Goal: Task Accomplishment & Management: Manage account settings

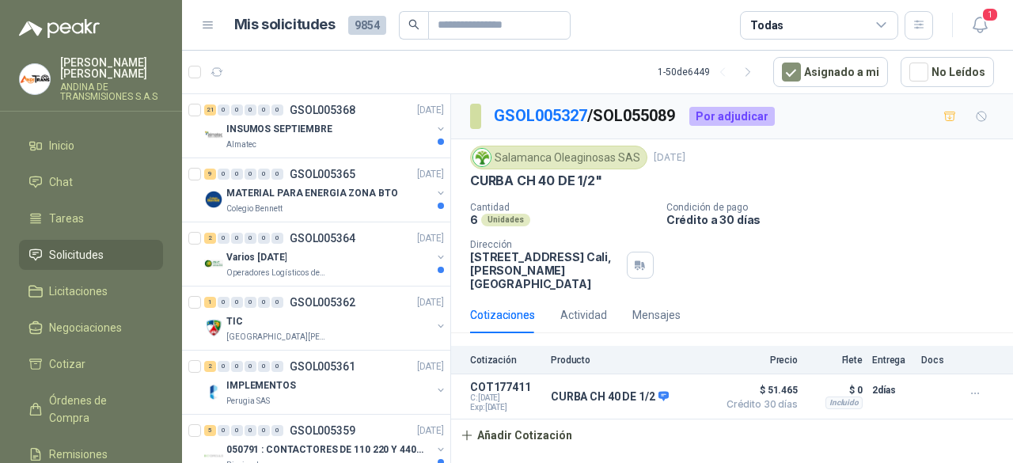
scroll to position [5, 0]
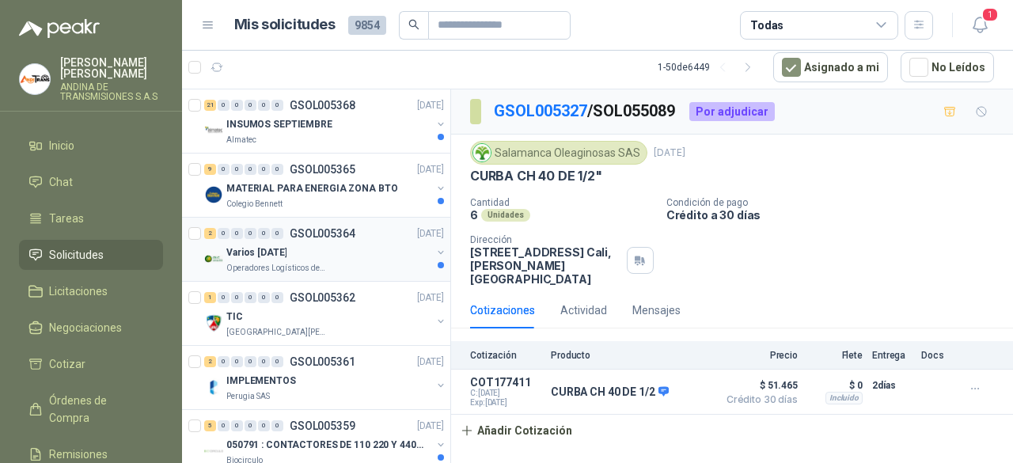
click at [343, 249] on div "Varios [DATE]" at bounding box center [328, 252] width 205 height 19
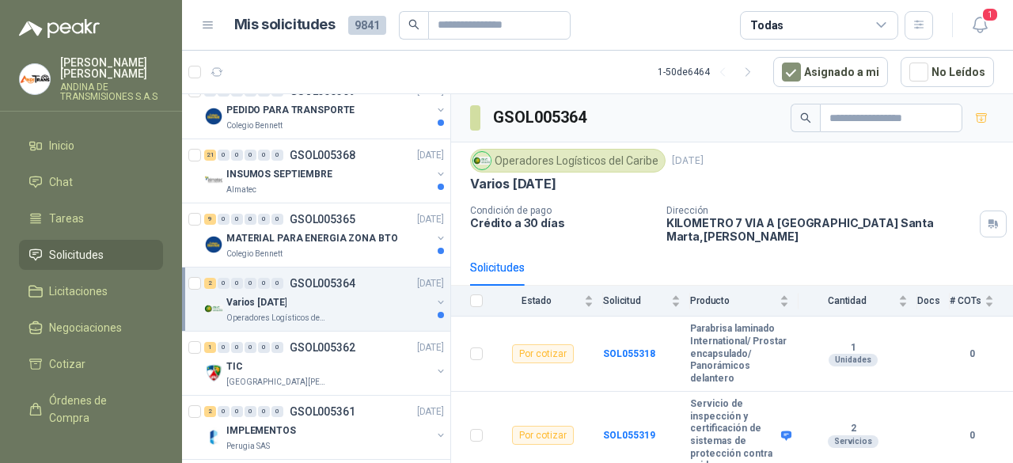
scroll to position [1187, 0]
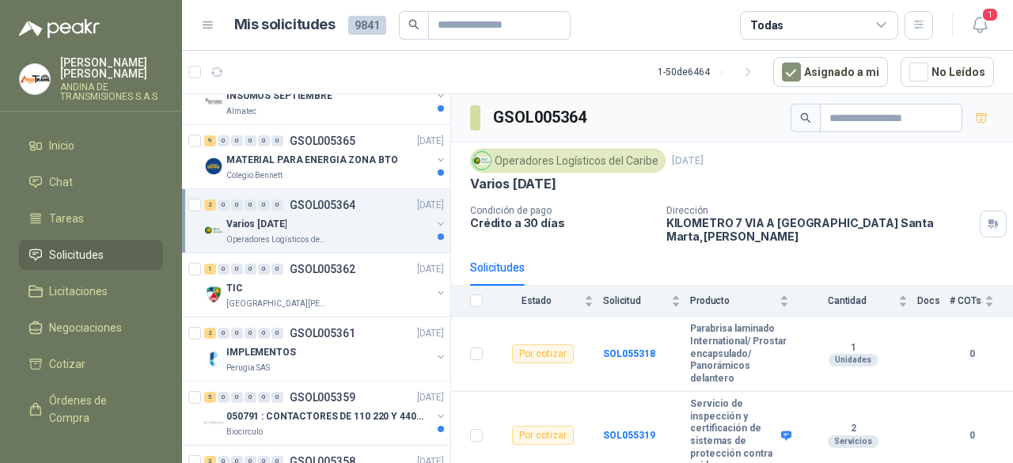
click at [336, 223] on div "Varios [DATE]" at bounding box center [328, 223] width 205 height 19
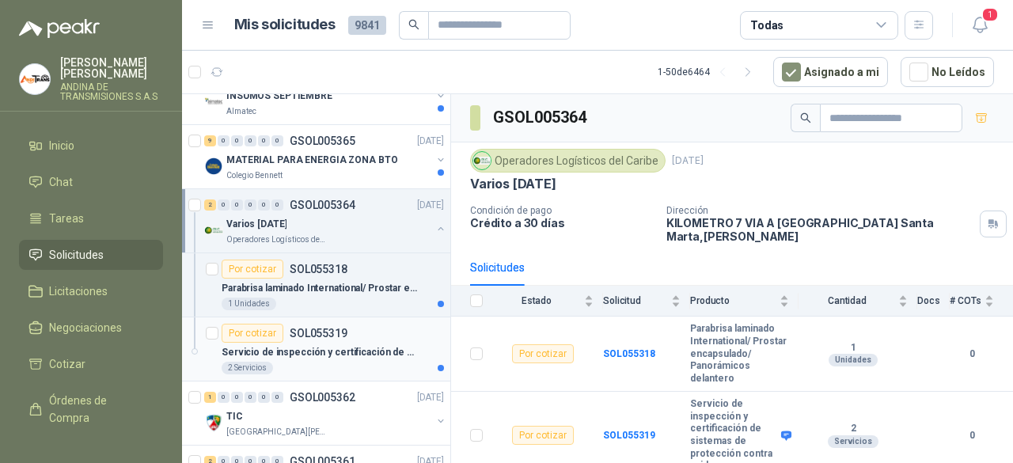
click at [314, 334] on div "Por cotizar SOL055319" at bounding box center [285, 333] width 126 height 19
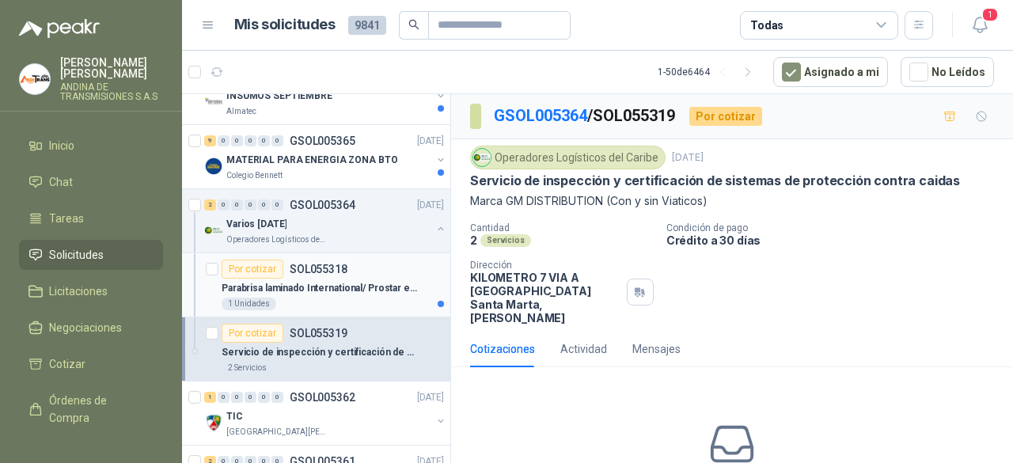
click at [317, 281] on p "Parabrisa laminado International/ Prostar encapsulado/ Panorámicos delantero" at bounding box center [320, 288] width 197 height 15
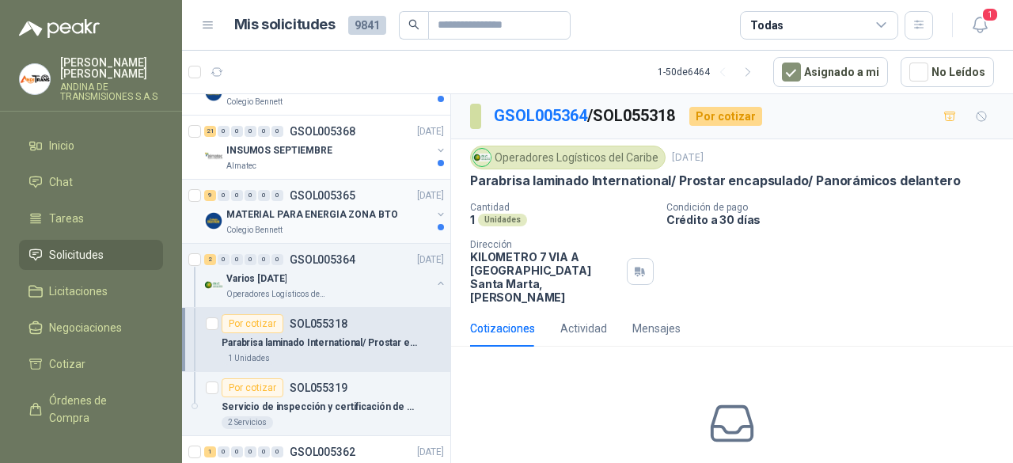
scroll to position [1108, 0]
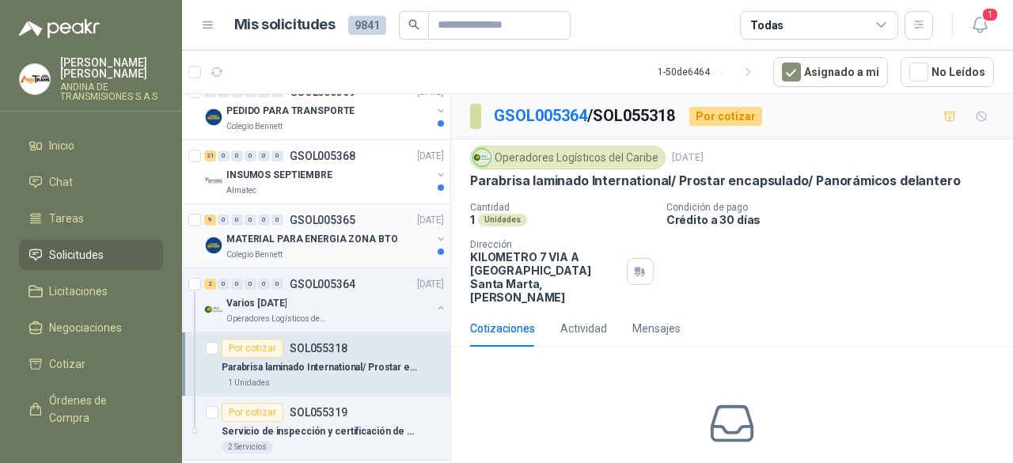
click at [309, 238] on p "MATERIAL PARA ENERGIA ZONA BTO" at bounding box center [311, 239] width 171 height 15
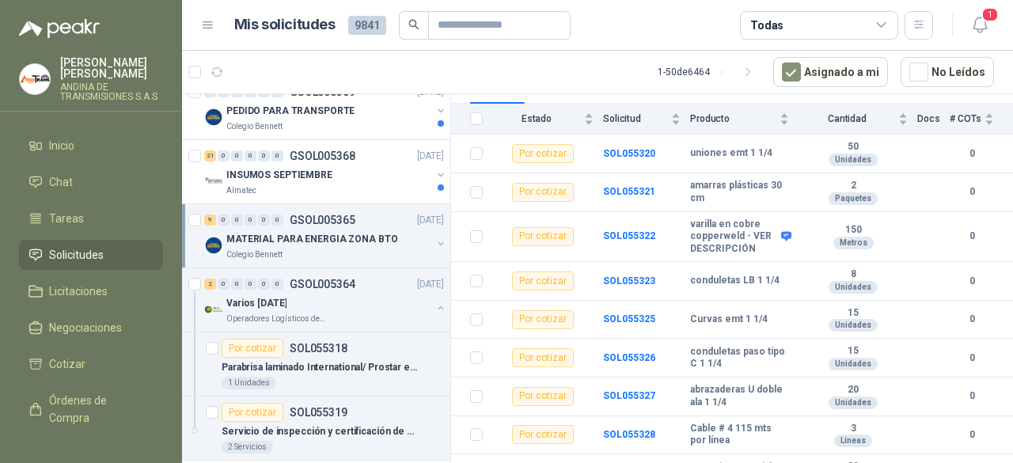
scroll to position [205, 0]
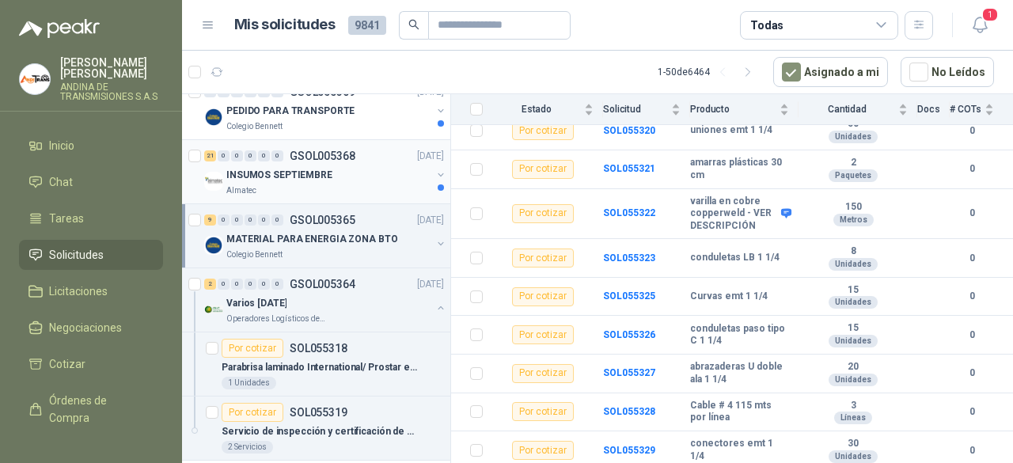
click at [296, 184] on div "Almatec" at bounding box center [328, 190] width 205 height 13
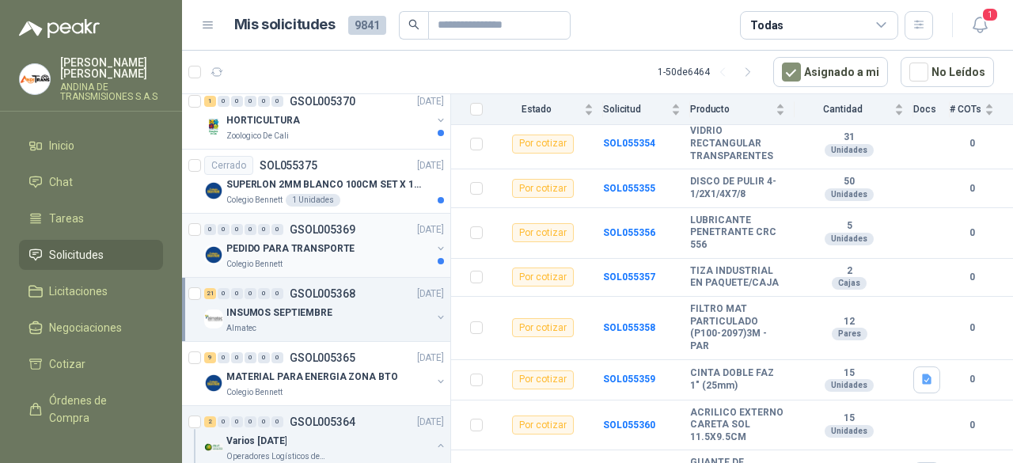
scroll to position [950, 0]
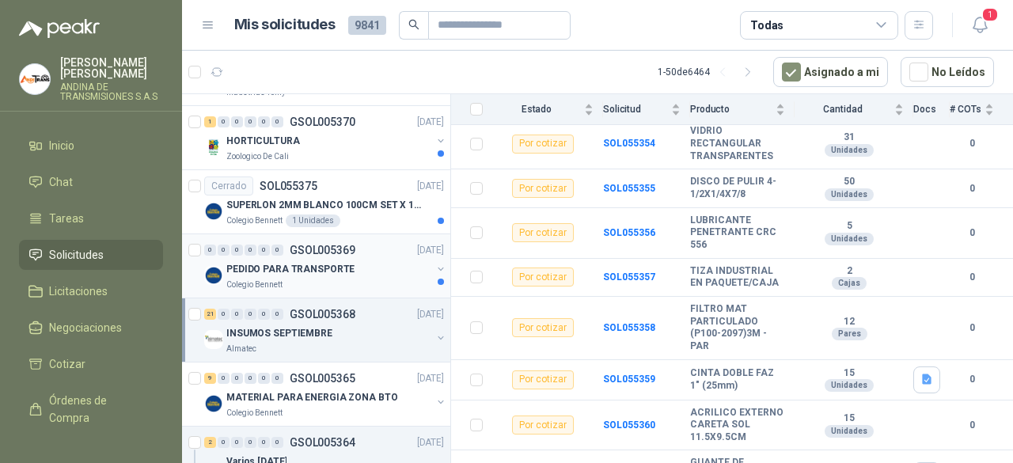
click at [317, 269] on p "PEDIDO PARA TRANSPORTE" at bounding box center [290, 269] width 128 height 15
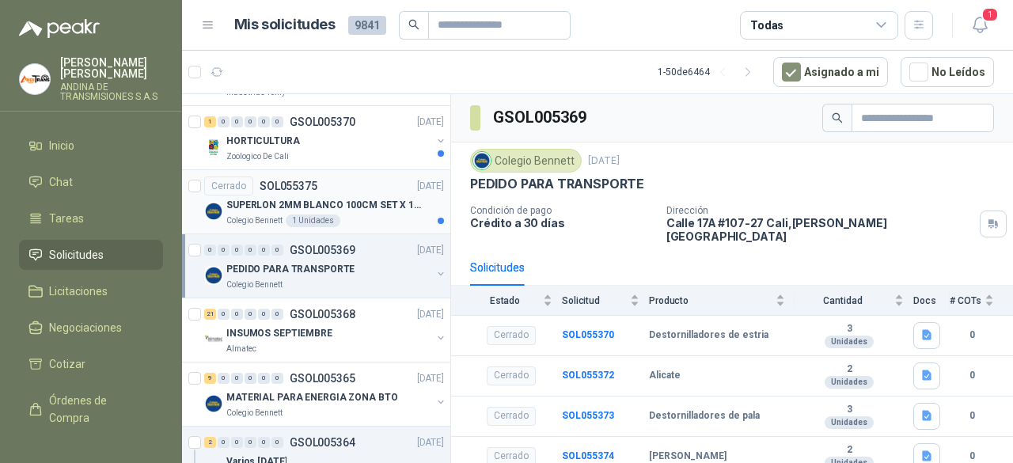
click at [312, 180] on p "SOL055375" at bounding box center [289, 185] width 58 height 11
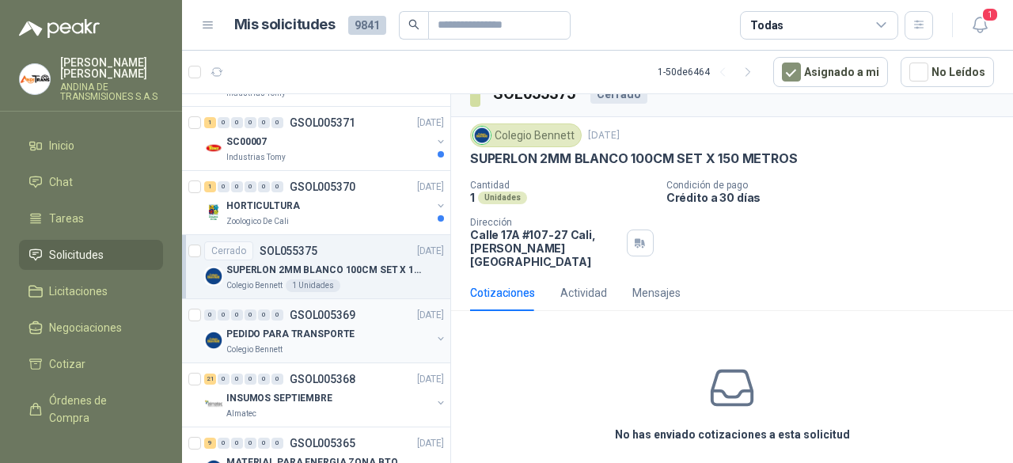
scroll to position [870, 0]
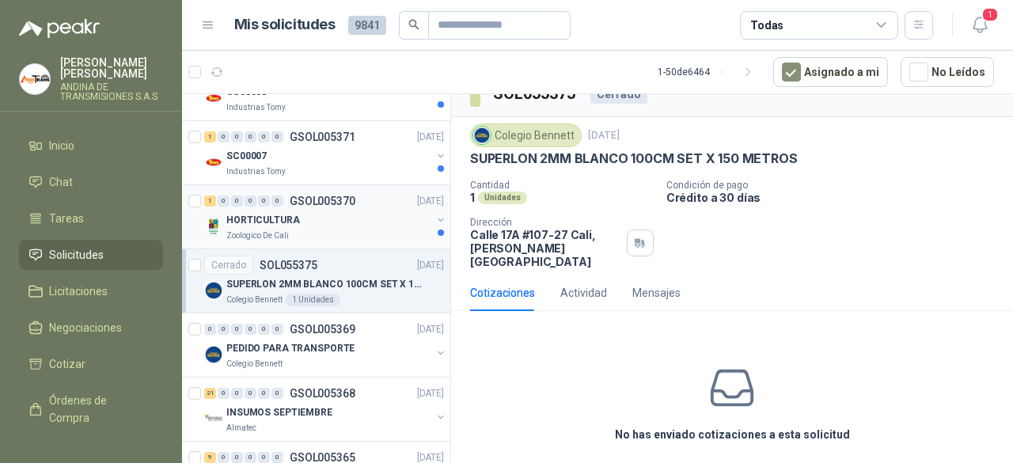
click at [328, 199] on p "GSOL005370" at bounding box center [323, 200] width 66 height 11
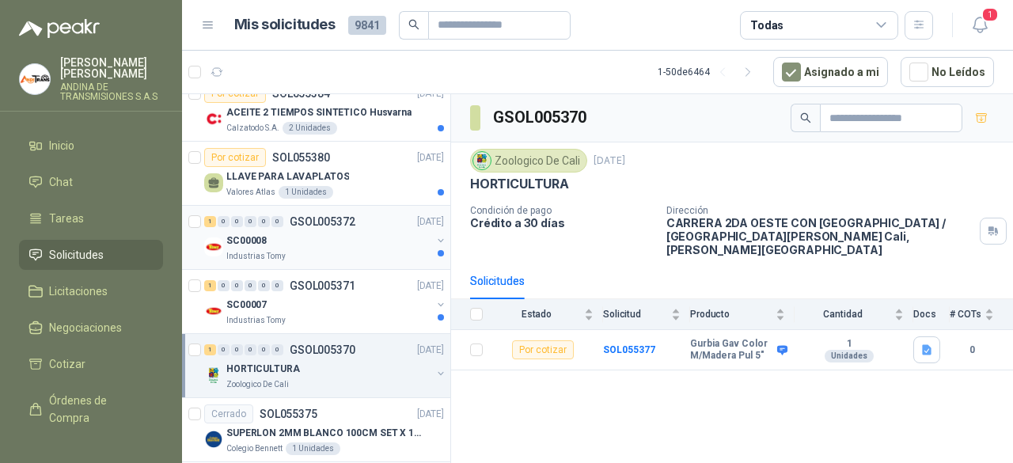
scroll to position [712, 0]
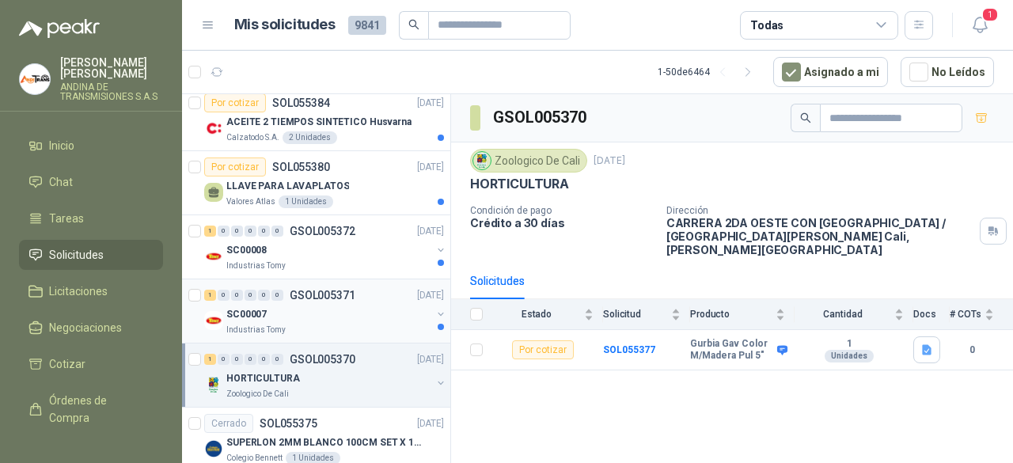
click at [313, 305] on div "SC00007" at bounding box center [328, 314] width 205 height 19
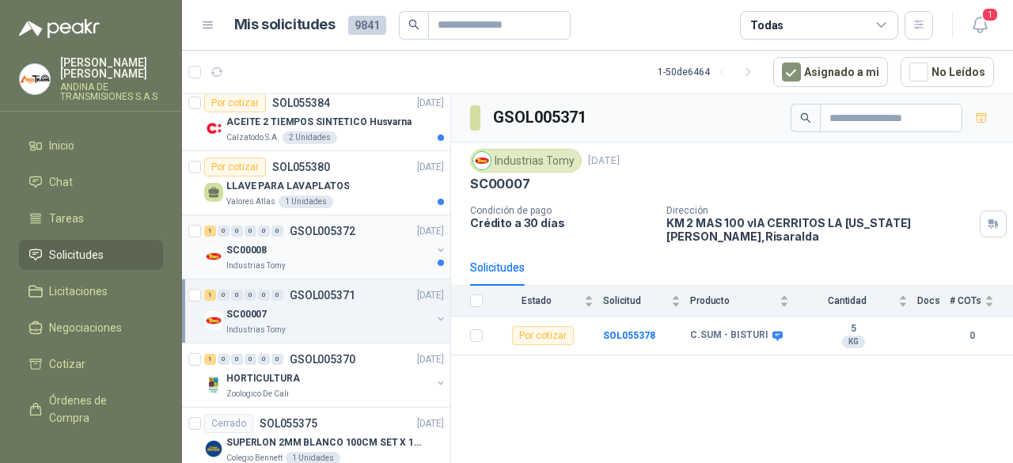
click at [329, 251] on div "SC00008" at bounding box center [328, 250] width 205 height 19
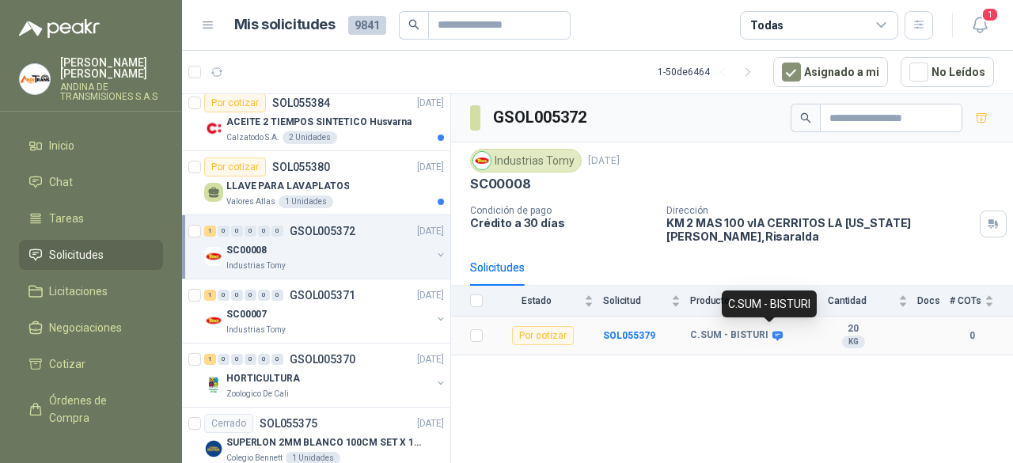
click at [772, 333] on icon at bounding box center [777, 335] width 10 height 9
click at [772, 331] on icon at bounding box center [777, 335] width 10 height 9
click at [349, 167] on div "Por cotizar SOL055380 10/09/25" at bounding box center [324, 166] width 240 height 19
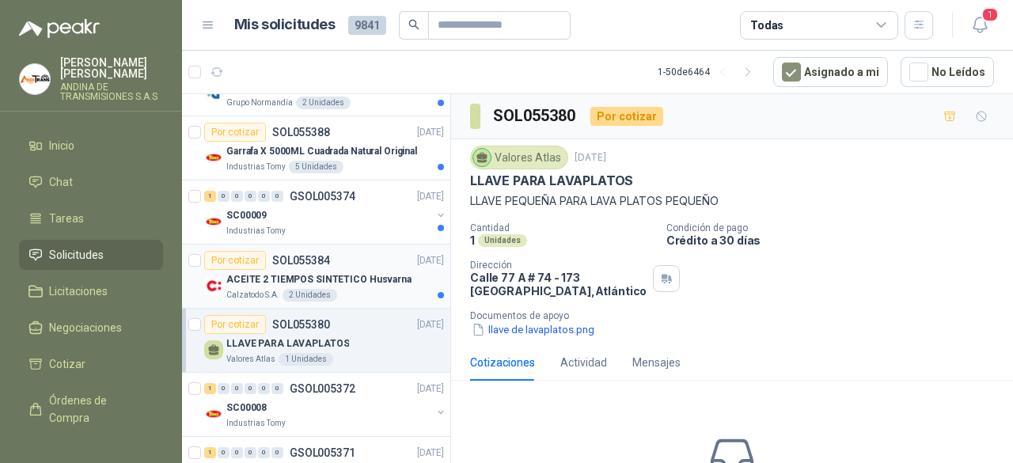
scroll to position [554, 0]
click at [348, 254] on div "Por cotizar SOL055384 10/09/25" at bounding box center [324, 261] width 240 height 19
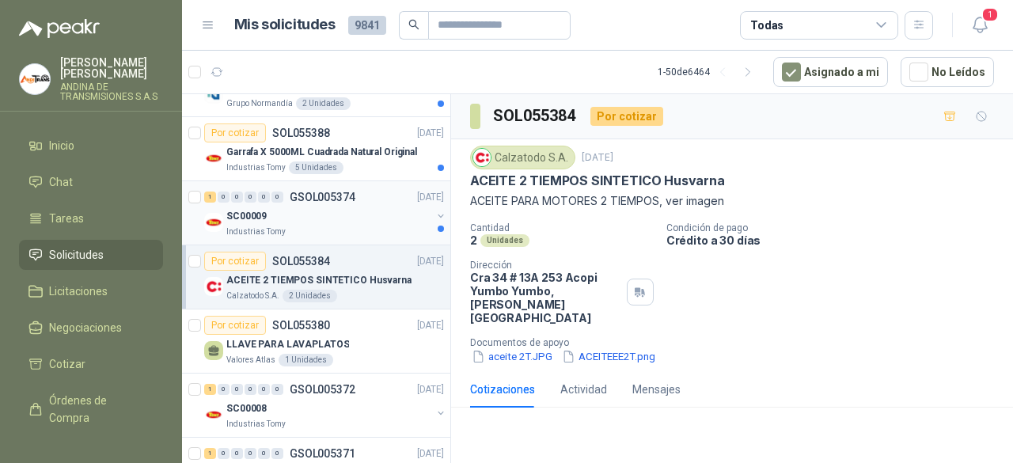
click at [342, 207] on div "SC00009" at bounding box center [328, 216] width 205 height 19
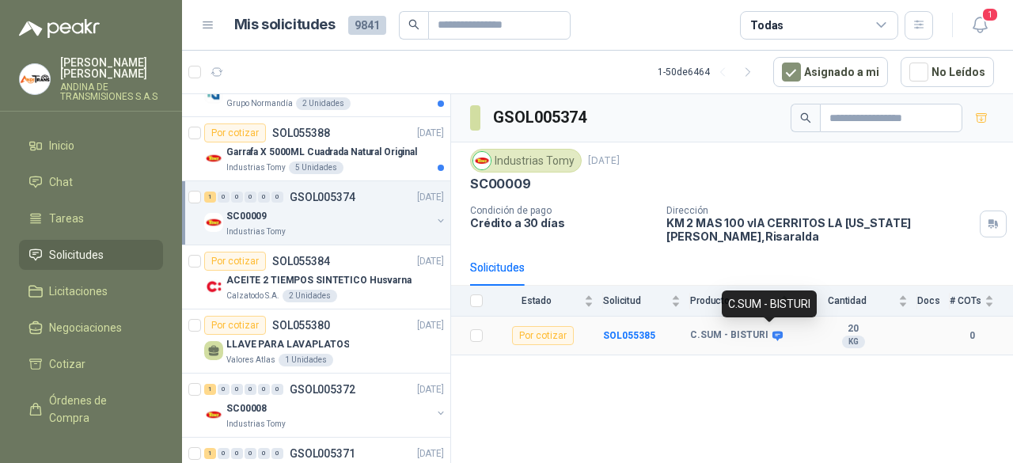
click at [772, 332] on icon at bounding box center [778, 336] width 12 height 12
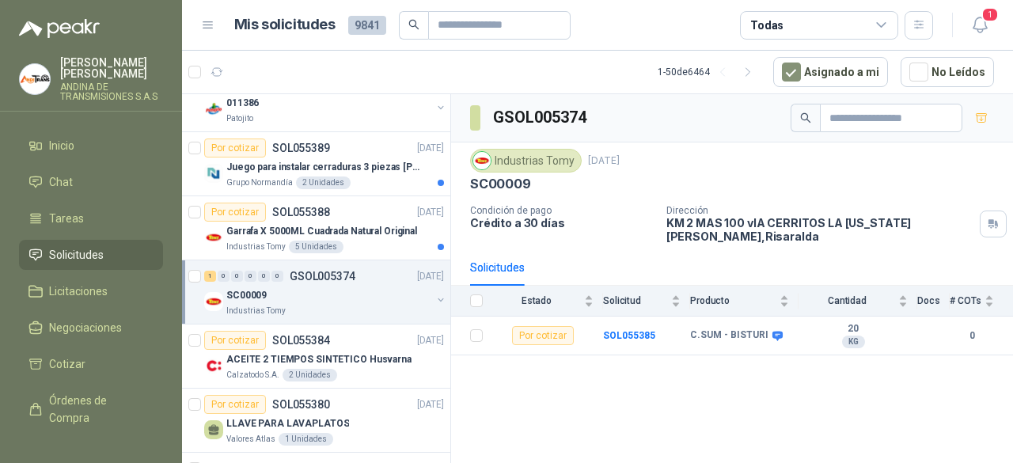
scroll to position [396, 0]
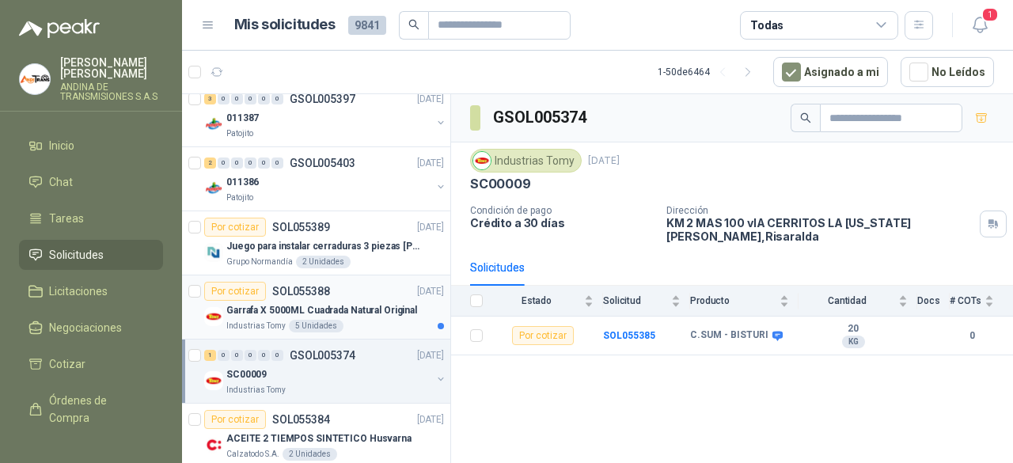
click at [363, 283] on div "Por cotizar SOL055388 10/09/25" at bounding box center [324, 291] width 240 height 19
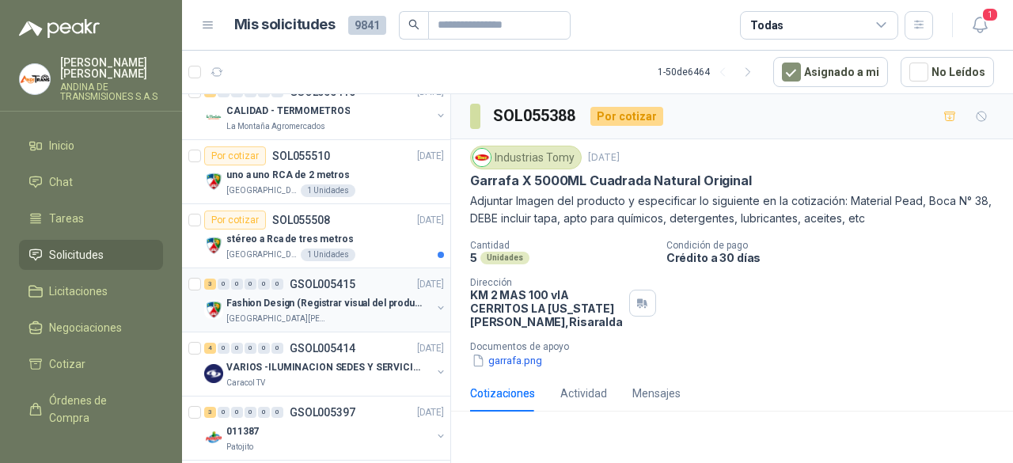
scroll to position [79, 0]
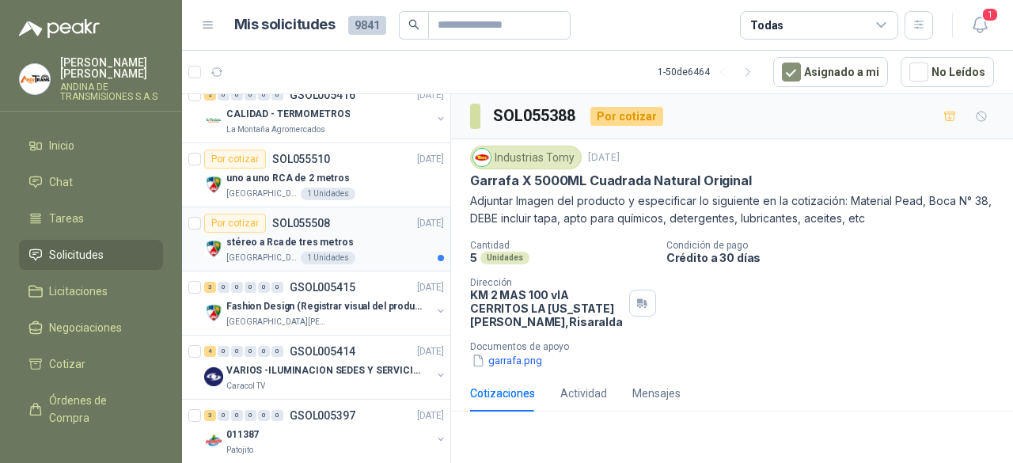
click at [366, 226] on div "Por cotizar SOL055508 10/09/25" at bounding box center [324, 223] width 240 height 19
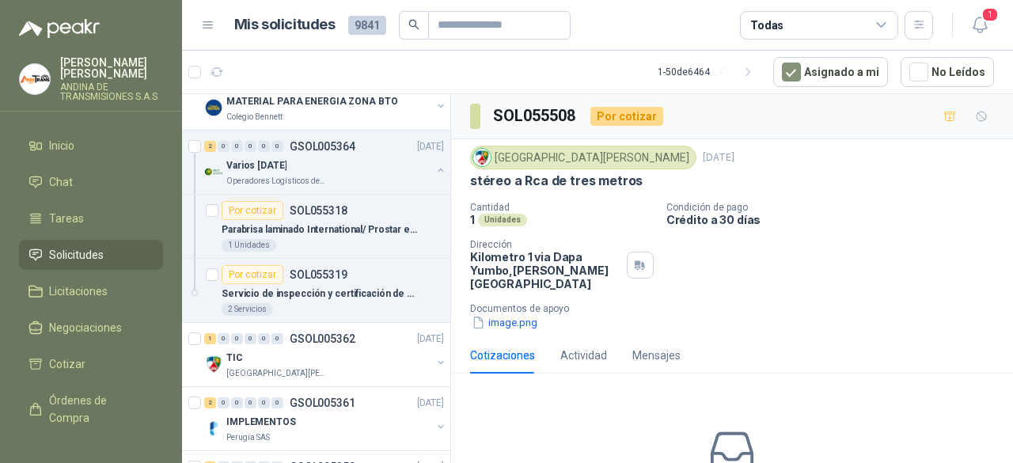
scroll to position [1266, 0]
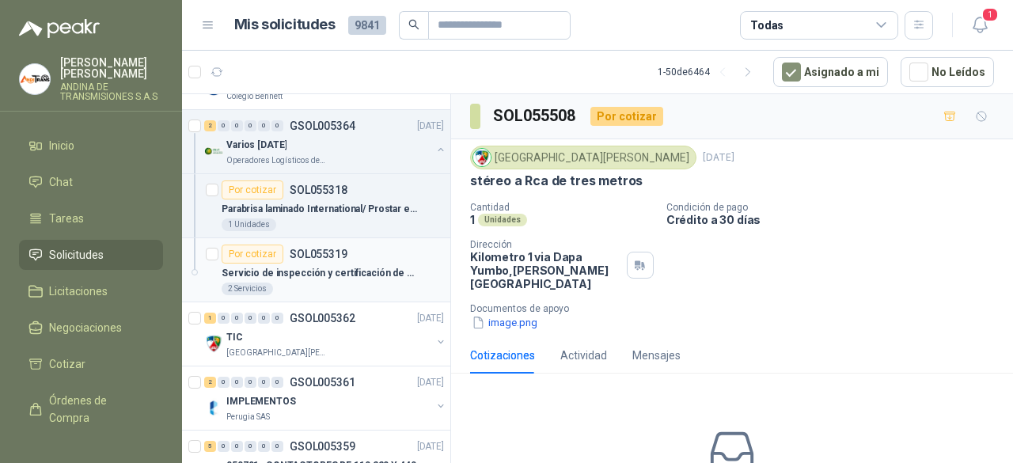
click at [367, 249] on div "Por cotizar SOL055319" at bounding box center [333, 254] width 222 height 19
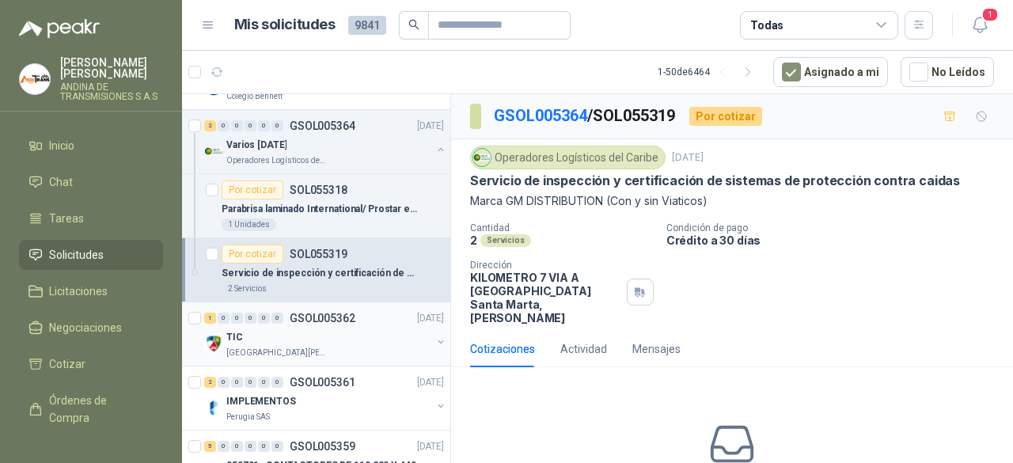
click at [338, 328] on div "TIC" at bounding box center [328, 337] width 205 height 19
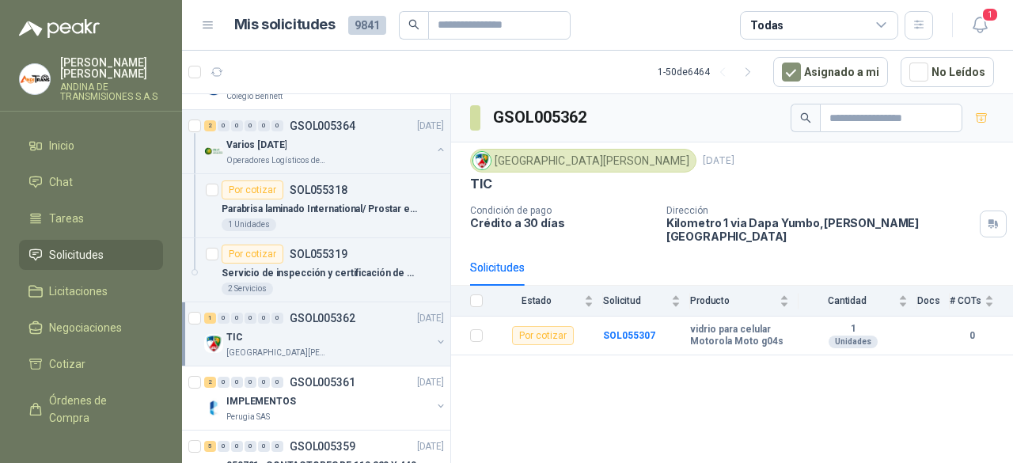
click at [356, 336] on div "TIC" at bounding box center [328, 337] width 205 height 19
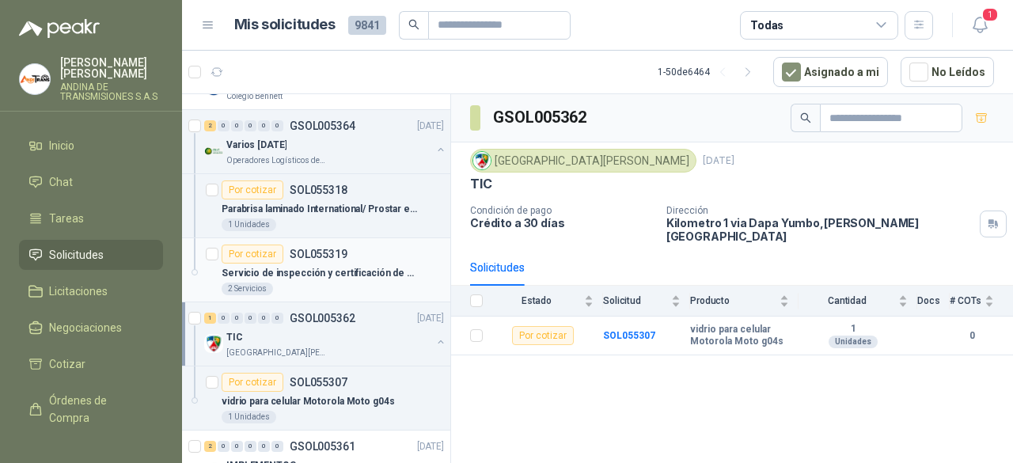
click at [373, 249] on div "Por cotizar SOL055319" at bounding box center [333, 254] width 222 height 19
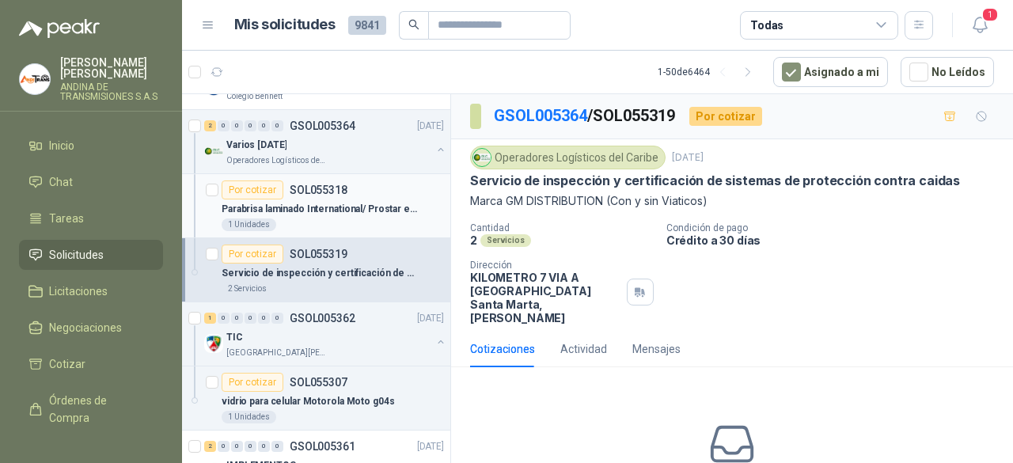
click at [381, 186] on div "Por cotizar SOL055318" at bounding box center [333, 189] width 222 height 19
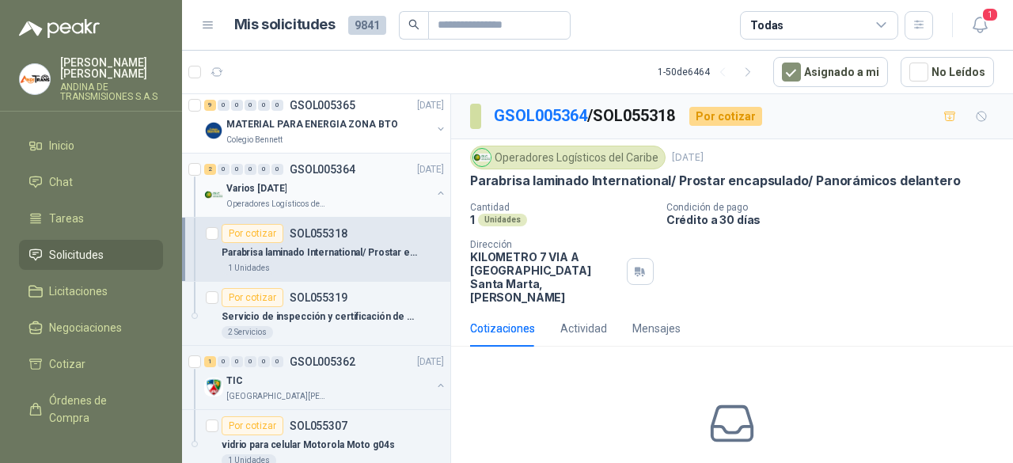
scroll to position [1187, 0]
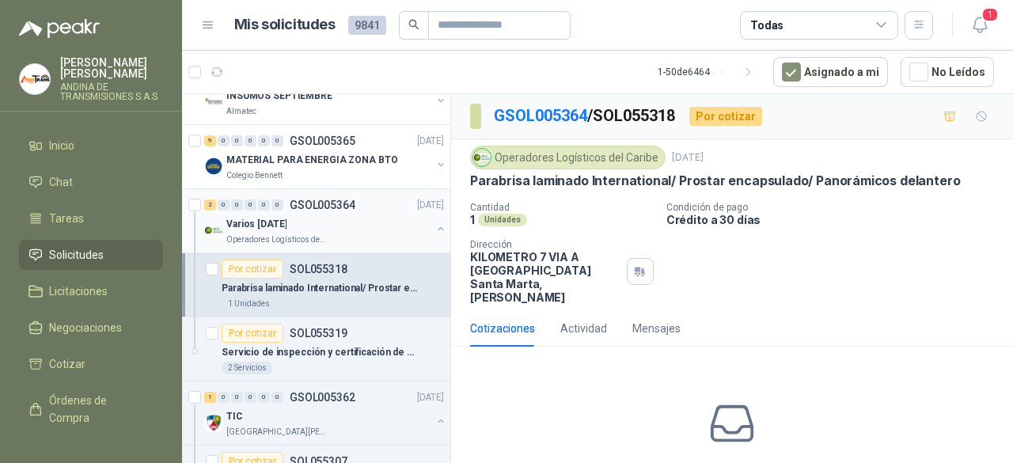
click at [370, 219] on div "Varios [DATE]" at bounding box center [328, 223] width 205 height 19
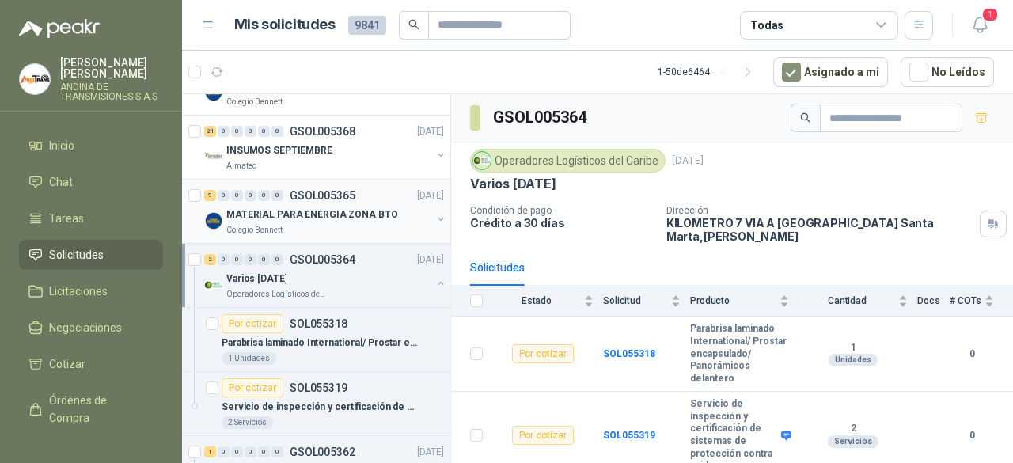
scroll to position [1108, 0]
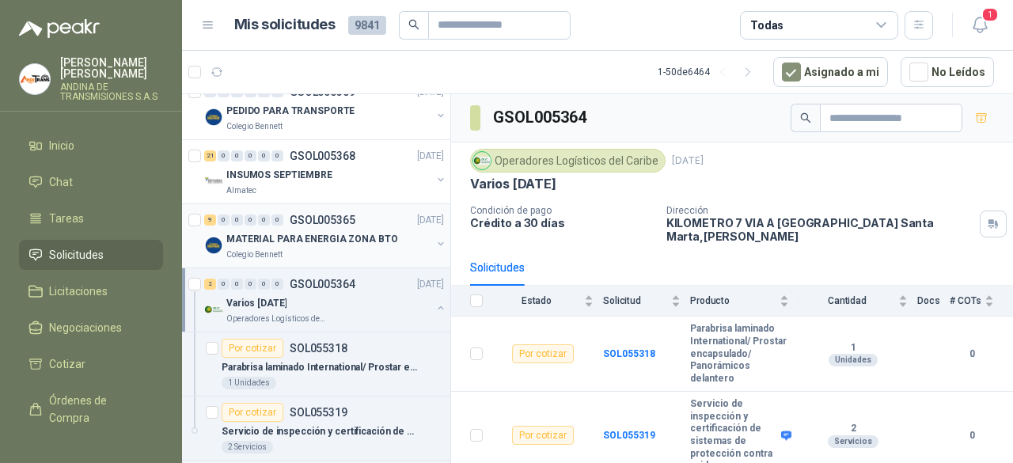
click at [376, 248] on div "Colegio Bennett" at bounding box center [328, 254] width 205 height 13
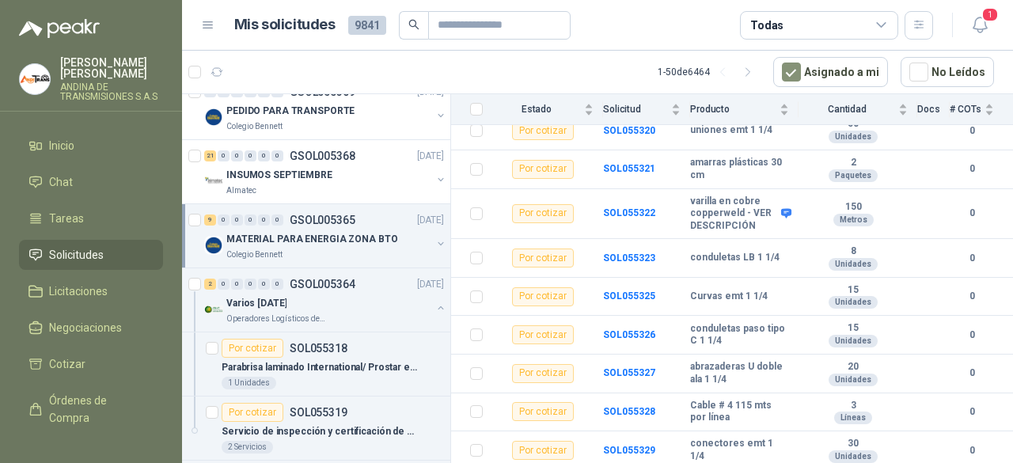
scroll to position [1029, 0]
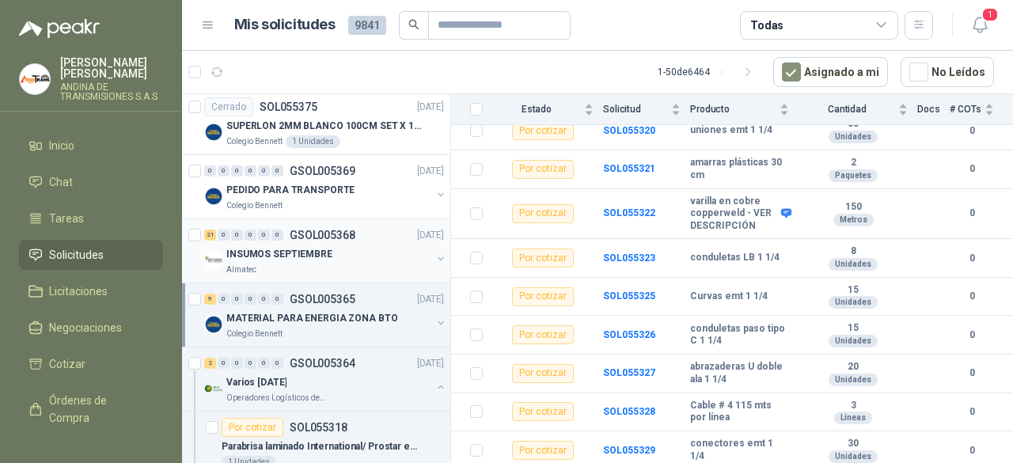
click at [332, 233] on p "GSOL005368" at bounding box center [323, 234] width 66 height 11
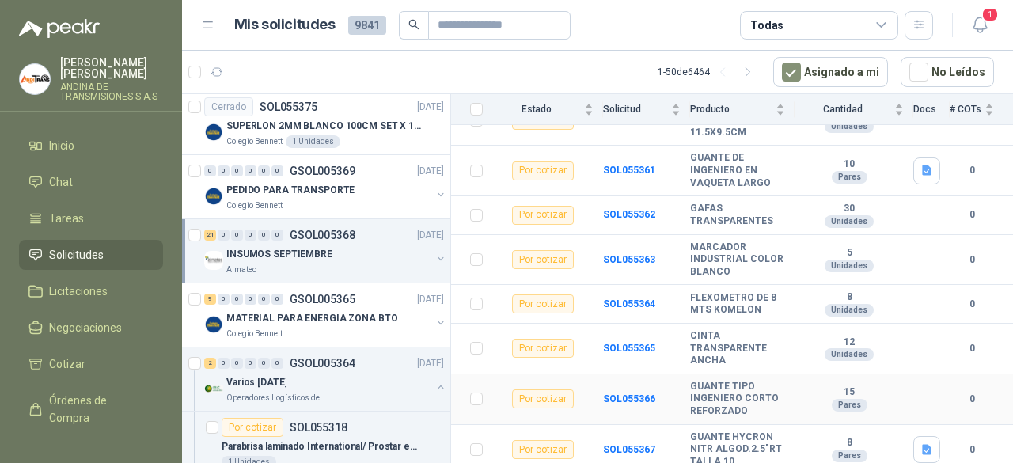
scroll to position [856, 0]
